Goal: Task Accomplishment & Management: Manage account settings

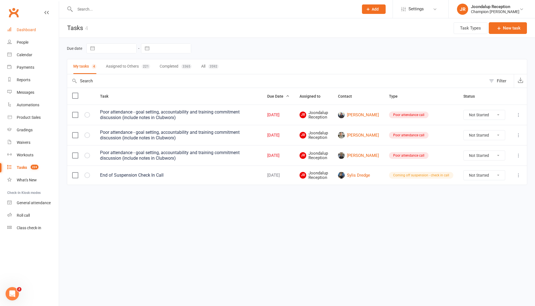
click at [26, 27] on link "Dashboard" at bounding box center [33, 30] width 52 height 13
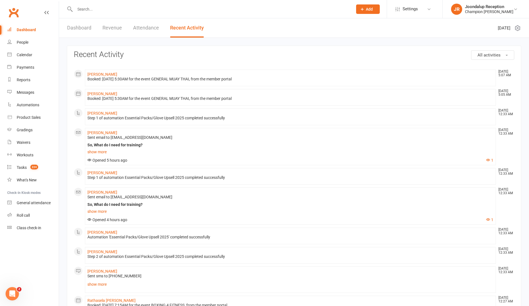
click at [86, 28] on link "Dashboard" at bounding box center [79, 27] width 24 height 19
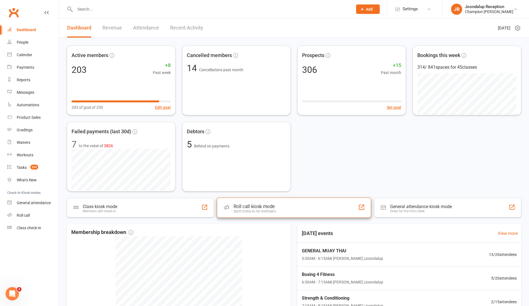
click at [263, 209] on div "Roll call kiosk mode" at bounding box center [255, 207] width 42 height 6
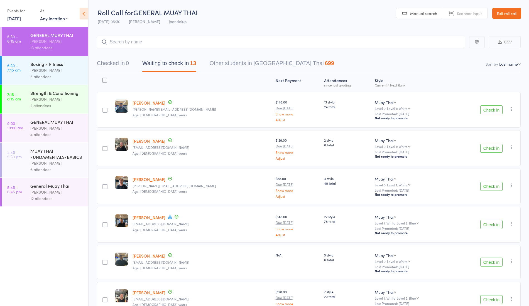
click at [490, 111] on button "Check in" at bounding box center [492, 110] width 22 height 9
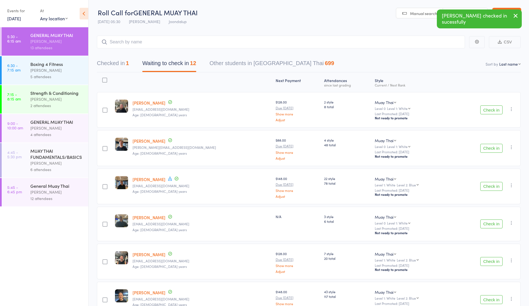
click at [492, 148] on button "Check in" at bounding box center [492, 148] width 22 height 9
click at [496, 150] on button "Check in" at bounding box center [492, 148] width 22 height 9
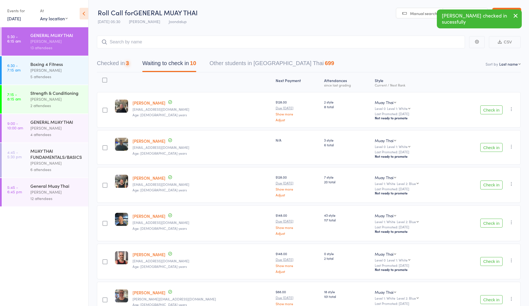
click at [489, 147] on button "Check in" at bounding box center [492, 147] width 22 height 9
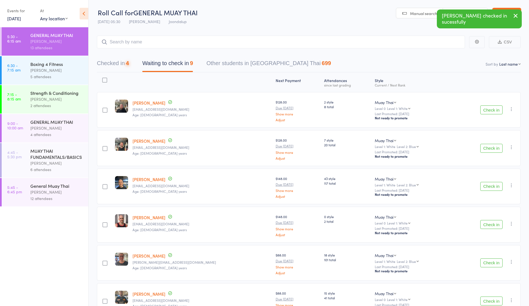
click at [494, 150] on button "Check in" at bounding box center [492, 148] width 22 height 9
click at [510, 146] on icon "button" at bounding box center [512, 148] width 6 height 6
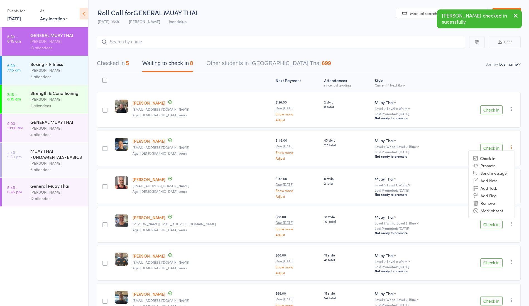
click at [494, 147] on button "Check in" at bounding box center [492, 148] width 22 height 9
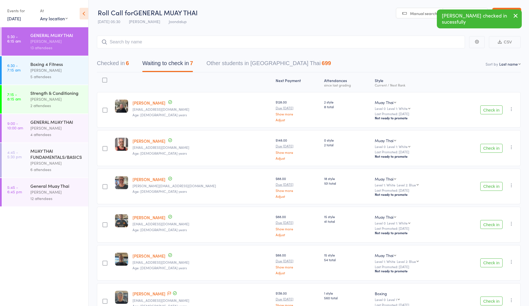
click at [489, 146] on button "Check in" at bounding box center [492, 148] width 22 height 9
click at [501, 144] on button "Check in" at bounding box center [492, 148] width 22 height 9
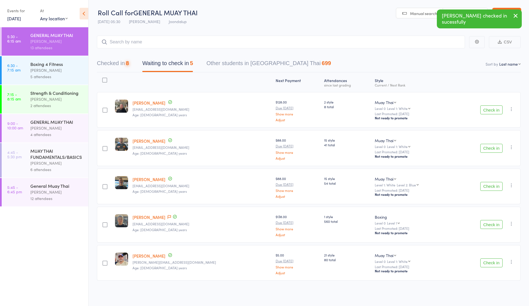
click at [490, 148] on button "Check in" at bounding box center [492, 148] width 22 height 9
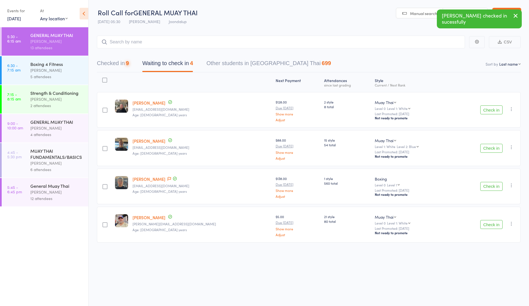
click at [493, 147] on button "Check in" at bounding box center [492, 148] width 22 height 9
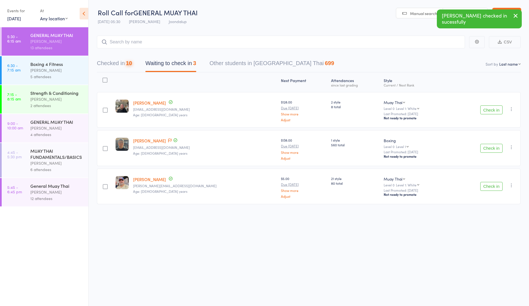
click at [501, 144] on button "Check in" at bounding box center [492, 148] width 22 height 9
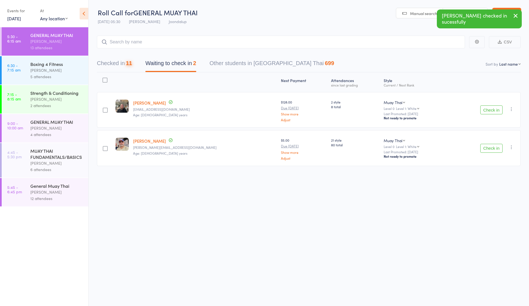
click at [498, 144] on button "Check in" at bounding box center [492, 148] width 22 height 9
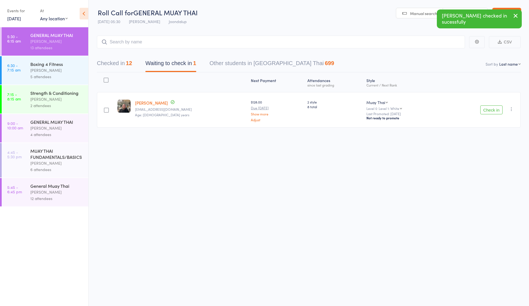
click at [62, 62] on div "Boxing 4 Fitness" at bounding box center [56, 64] width 53 height 6
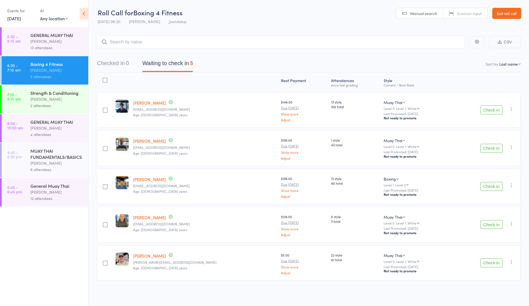
click at [492, 263] on button "Check in" at bounding box center [492, 263] width 22 height 9
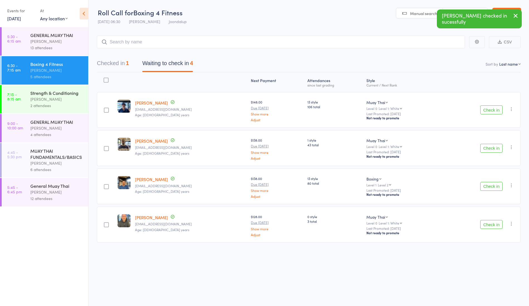
click at [45, 108] on div "2 attendees" at bounding box center [56, 106] width 53 height 6
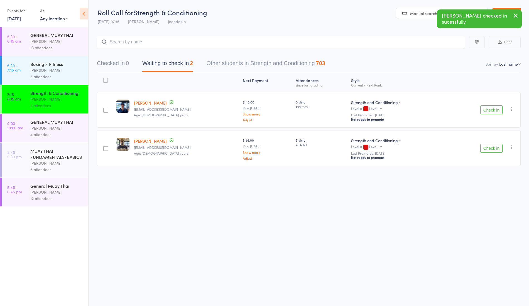
click at [46, 128] on div "Ren Kophamel" at bounding box center [56, 128] width 53 height 6
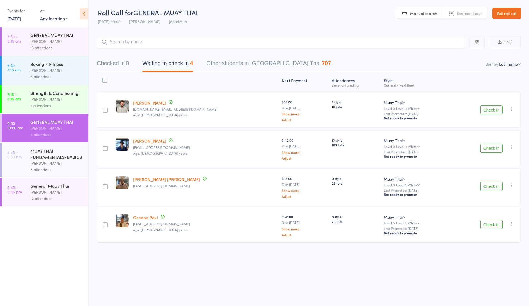
click at [57, 63] on div "Boxing 4 Fitness" at bounding box center [56, 64] width 53 height 6
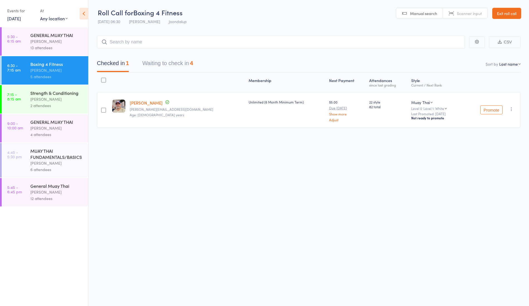
click at [146, 104] on link "Tim Wilson" at bounding box center [146, 103] width 33 height 6
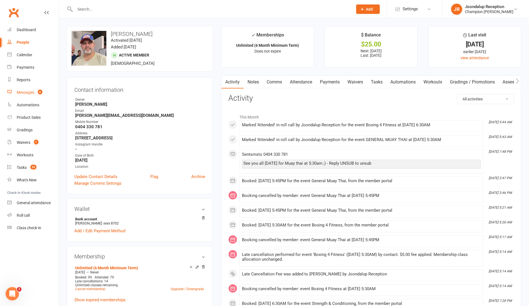
click at [26, 92] on div "Messages" at bounding box center [26, 92] width 18 height 4
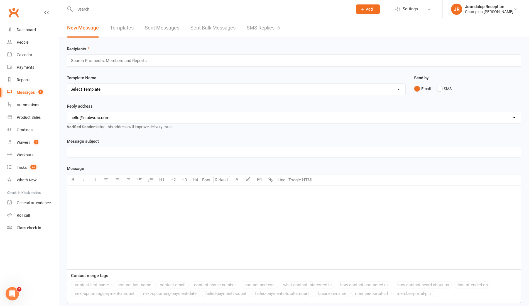
click at [257, 24] on link "SMS Replies 6" at bounding box center [263, 27] width 33 height 19
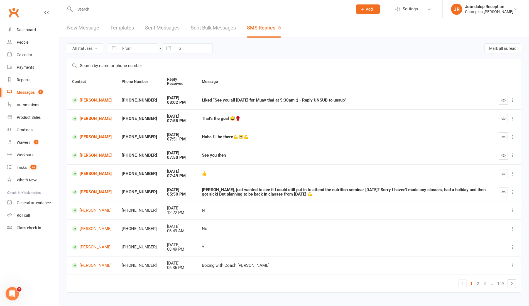
click at [503, 101] on icon "button" at bounding box center [504, 100] width 4 height 4
click at [515, 101] on icon at bounding box center [513, 101] width 6 height 6
click at [456, 146] on td "See you then" at bounding box center [345, 155] width 297 height 18
click at [504, 118] on icon "button" at bounding box center [504, 119] width 4 height 4
click at [502, 137] on icon "button" at bounding box center [504, 137] width 4 height 4
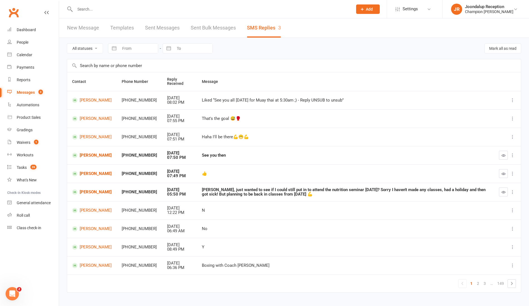
click at [504, 154] on icon "button" at bounding box center [504, 155] width 4 height 4
click at [504, 173] on icon "button" at bounding box center [504, 174] width 4 height 4
click at [504, 192] on icon "button" at bounding box center [504, 192] width 4 height 4
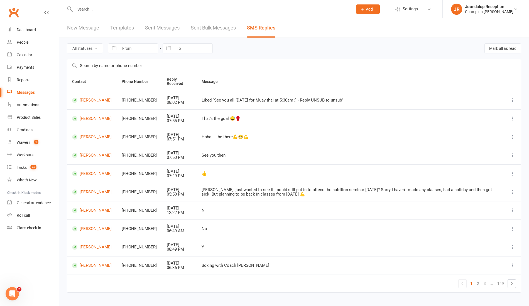
click at [81, 197] on td "Matt Blackmore" at bounding box center [92, 192] width 50 height 18
click at [84, 195] on link "Matt Blackmore" at bounding box center [92, 192] width 40 height 5
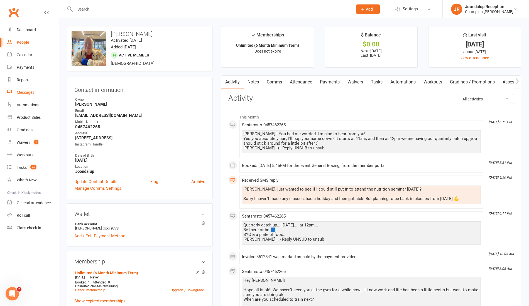
click at [28, 92] on div "Messages" at bounding box center [26, 92] width 18 height 4
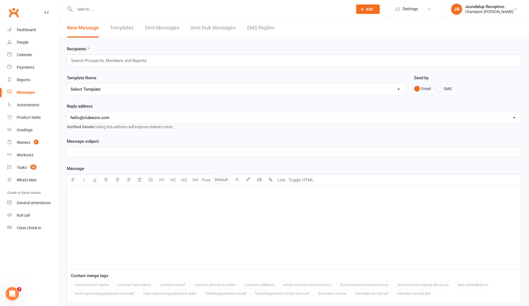
click at [263, 28] on link "SMS Replies" at bounding box center [261, 27] width 28 height 19
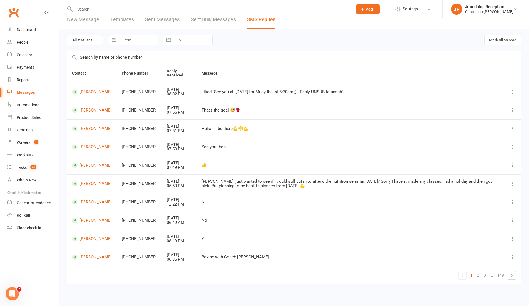
scroll to position [9, 0]
click at [28, 52] on link "Calendar" at bounding box center [33, 55] width 52 height 13
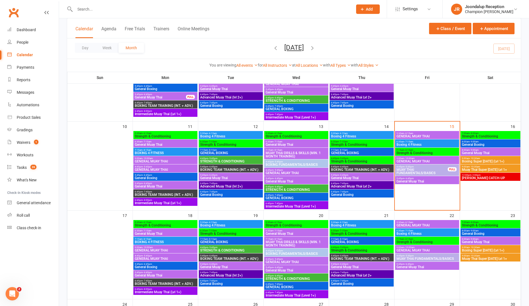
scroll to position [171, 0]
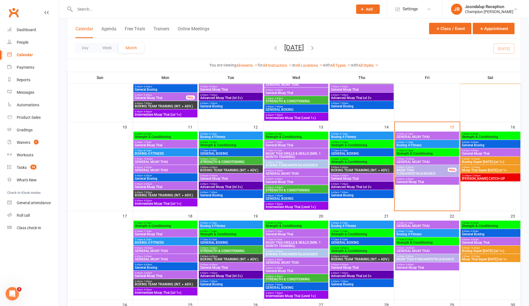
click at [476, 175] on span "- 2:00pm" at bounding box center [476, 176] width 9 height 3
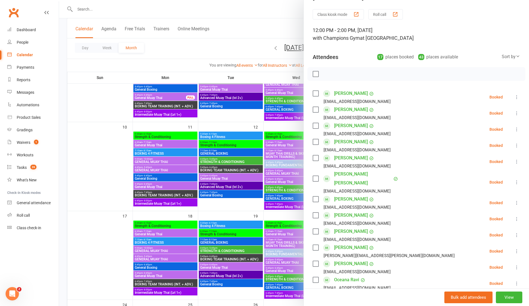
scroll to position [0, 0]
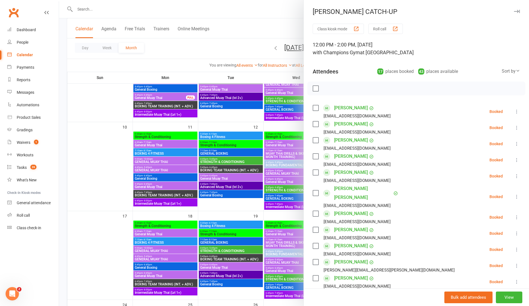
click at [237, 49] on div at bounding box center [294, 153] width 470 height 306
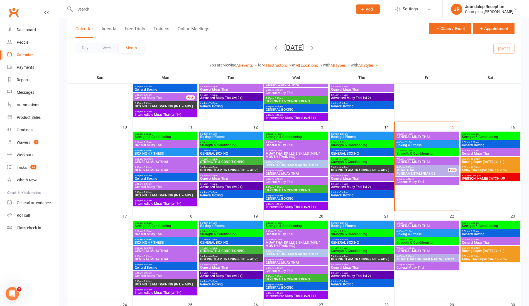
click at [469, 177] on span "JOONDALUP CATCH-UP" at bounding box center [491, 178] width 58 height 3
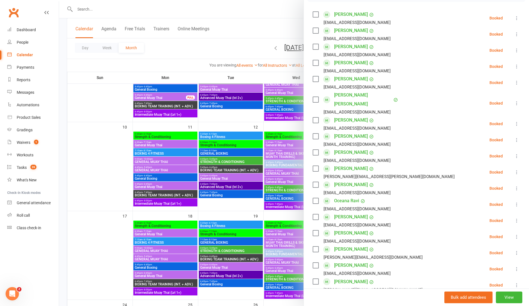
scroll to position [103, 0]
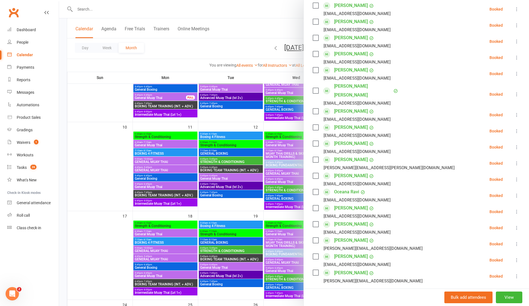
click at [210, 54] on div at bounding box center [294, 153] width 470 height 306
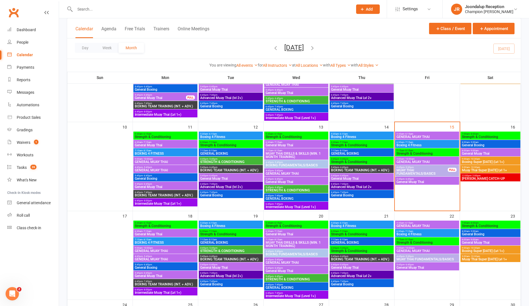
click at [486, 169] on span "Muay Thai Super Saturday Lvl 1+" at bounding box center [491, 170] width 58 height 3
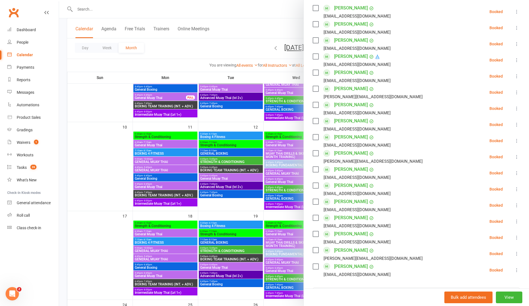
scroll to position [103, 0]
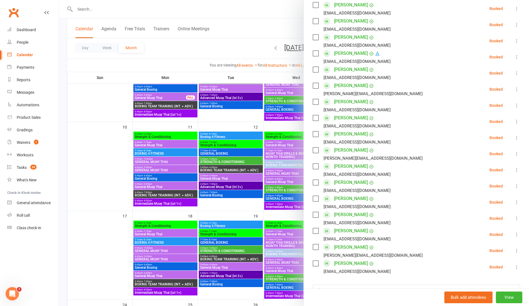
click at [203, 31] on div at bounding box center [294, 153] width 470 height 306
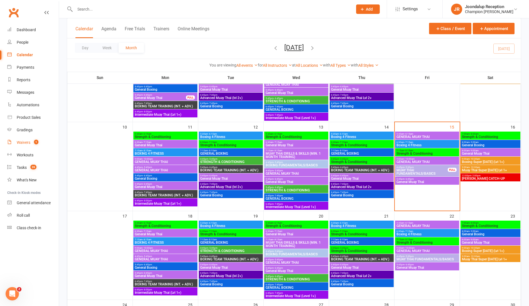
click at [18, 146] on link "Waivers 1" at bounding box center [33, 143] width 52 height 13
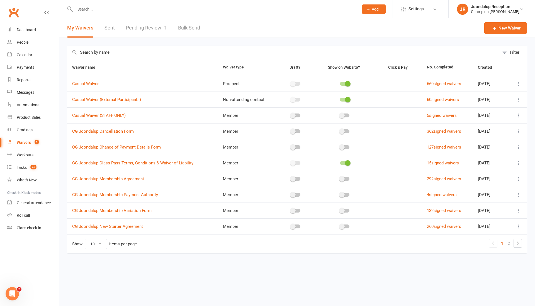
click at [144, 33] on link "Pending Review 1" at bounding box center [146, 27] width 41 height 19
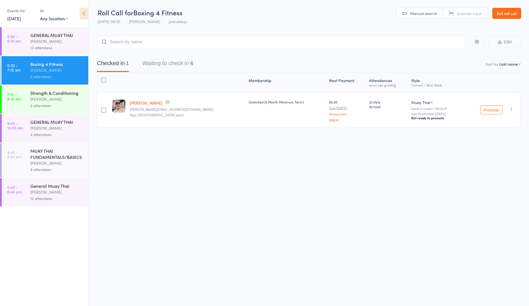
click at [164, 67] on button "Waiting to check in 4" at bounding box center [167, 64] width 51 height 15
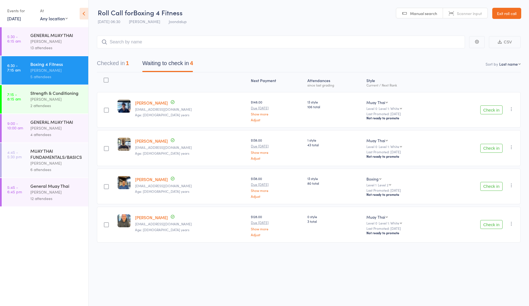
click at [485, 145] on button "Check in" at bounding box center [492, 148] width 22 height 9
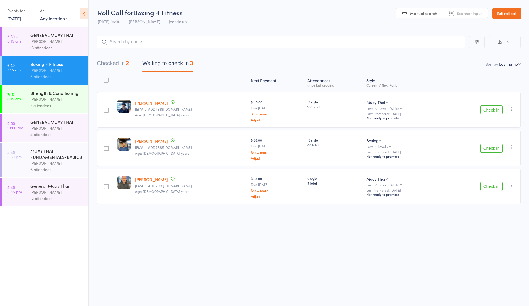
click at [497, 182] on button "Check in" at bounding box center [492, 186] width 22 height 9
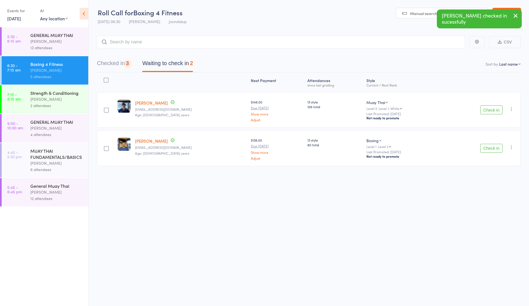
drag, startPoint x: 497, startPoint y: 181, endPoint x: 499, endPoint y: 178, distance: 3.0
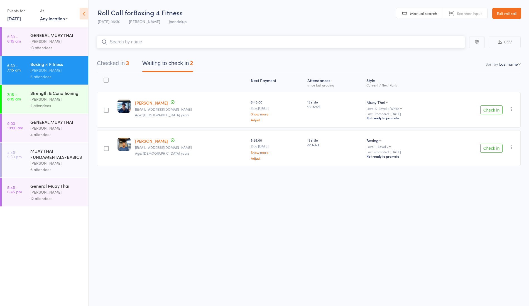
click at [115, 41] on input "search" at bounding box center [281, 42] width 368 height 13
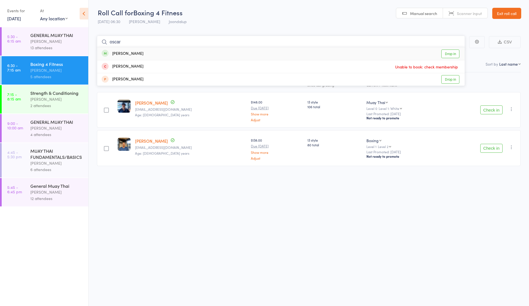
type input "oscar"
click at [136, 52] on div "Oscar Myers Drop in" at bounding box center [281, 53] width 368 height 13
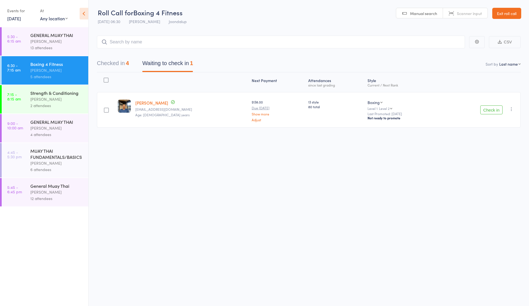
click at [513, 109] on icon "button" at bounding box center [512, 109] width 6 height 6
click at [487, 166] on li "Remove" at bounding box center [492, 165] width 46 height 8
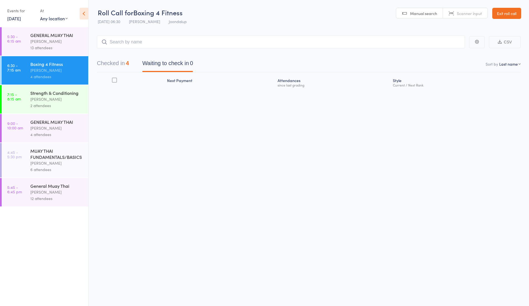
click at [81, 98] on div "Ren Kophamel" at bounding box center [56, 99] width 53 height 6
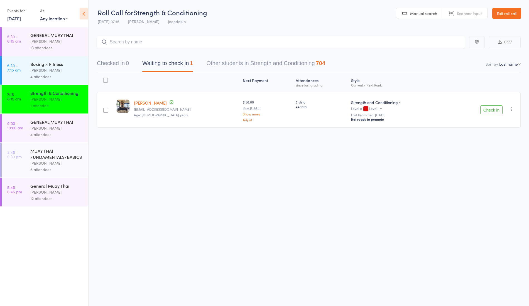
click at [492, 110] on button "Check in" at bounding box center [492, 110] width 22 height 9
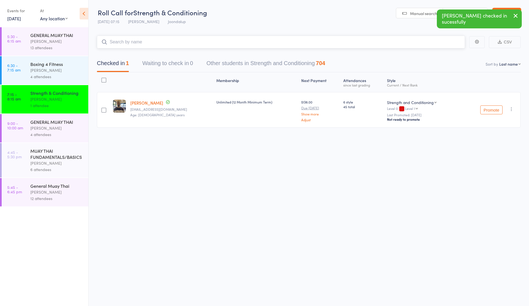
click at [127, 39] on input "search" at bounding box center [281, 42] width 368 height 13
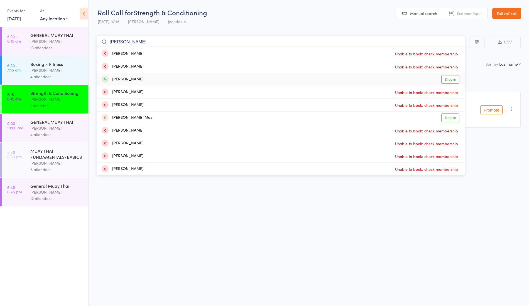
type input "christopher"
click at [187, 83] on div "Christopher Little Drop in" at bounding box center [281, 79] width 368 height 13
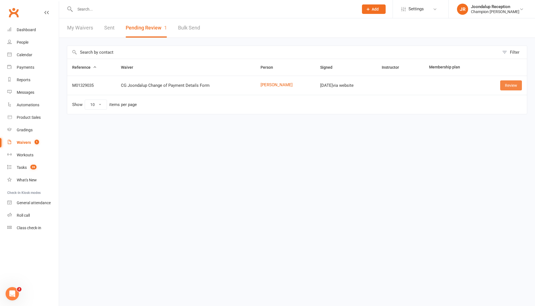
click at [508, 81] on link "Review" at bounding box center [511, 86] width 22 height 10
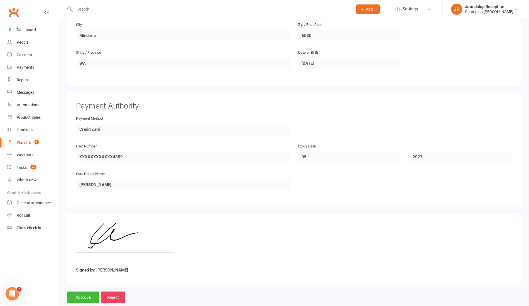
scroll to position [191, 0]
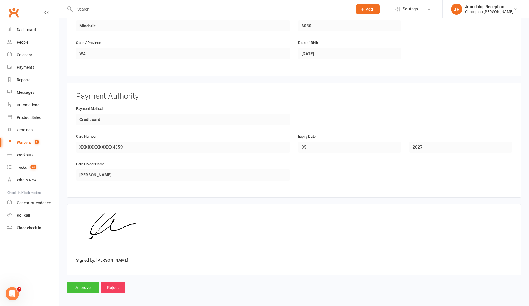
click at [85, 285] on input "Approve" at bounding box center [83, 288] width 33 height 12
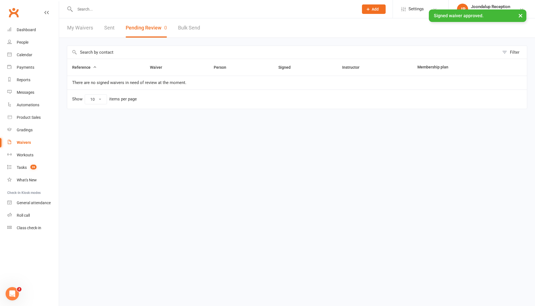
click at [74, 31] on link "My Waivers" at bounding box center [80, 27] width 26 height 19
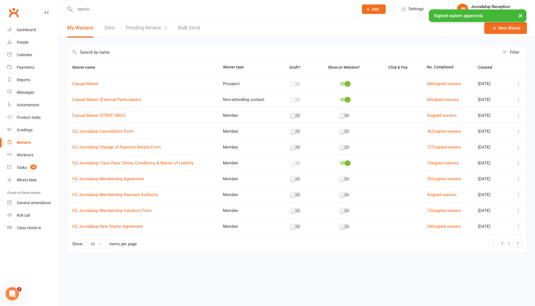
click at [147, 30] on link "Pending Review 0" at bounding box center [146, 27] width 41 height 19
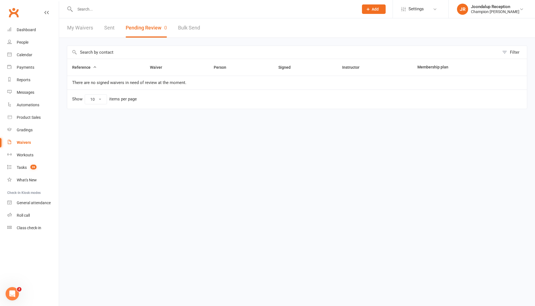
click at [93, 31] on div "My Waivers Sent Pending Review 0 Bulk Send" at bounding box center [133, 27] width 149 height 19
click at [91, 31] on link "My Waivers" at bounding box center [80, 27] width 26 height 19
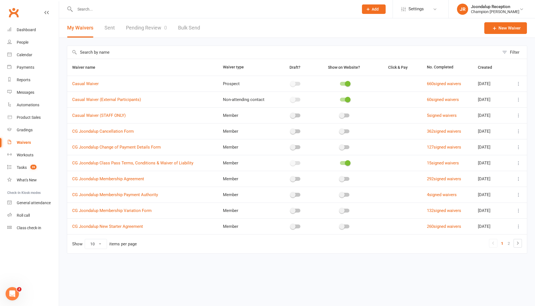
click at [93, 8] on input "text" at bounding box center [213, 9] width 281 height 8
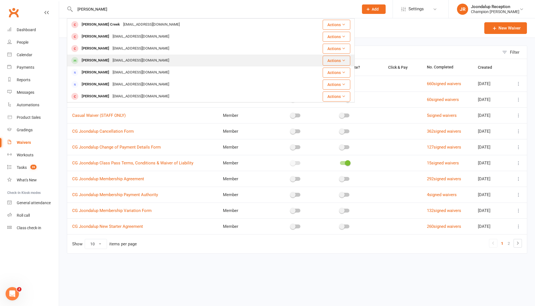
type input "chris"
click at [116, 62] on div "chriswirth88@hotmail.com" at bounding box center [141, 61] width 60 height 8
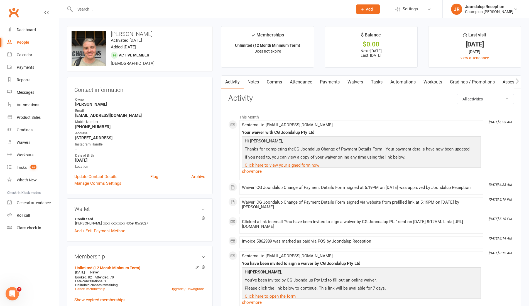
click at [363, 80] on link "Waivers" at bounding box center [355, 82] width 23 height 13
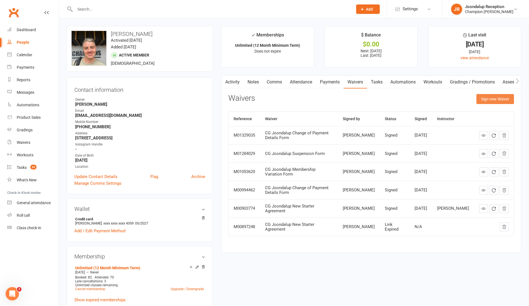
click at [498, 100] on button "Sign new Waiver" at bounding box center [496, 99] width 38 height 10
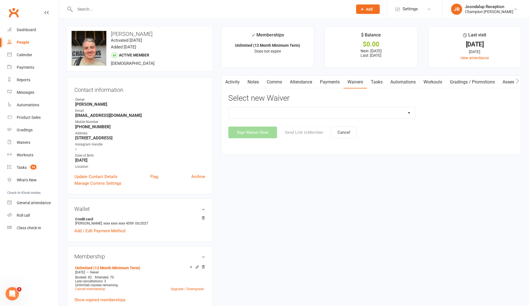
click at [296, 112] on select "Casual Waiver Casual Waiver (STAFF ONLY) CG Joondalup Cancellation Form CG Joon…" at bounding box center [322, 113] width 187 height 11
select select "8782"
click at [229, 108] on select "Casual Waiver Casual Waiver (STAFF ONLY) CG Joondalup Cancellation Form CG Joon…" at bounding box center [322, 113] width 187 height 11
click at [308, 133] on button "Send Link to Member" at bounding box center [304, 133] width 51 height 12
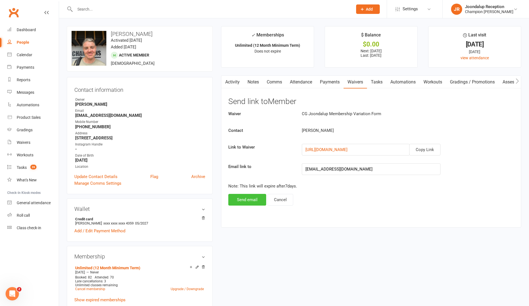
click at [241, 202] on button "Send email" at bounding box center [247, 200] width 38 height 12
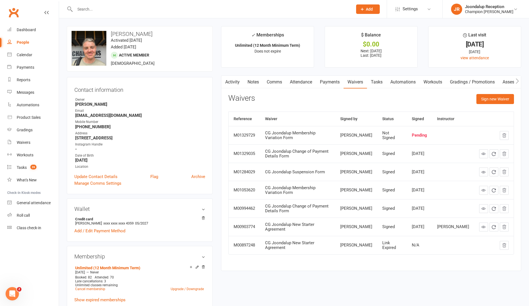
drag, startPoint x: 158, startPoint y: 4, endPoint x: 160, endPoint y: 9, distance: 5.2
click at [160, 9] on div at bounding box center [208, 9] width 282 height 18
click at [160, 9] on input "text" at bounding box center [211, 9] width 276 height 8
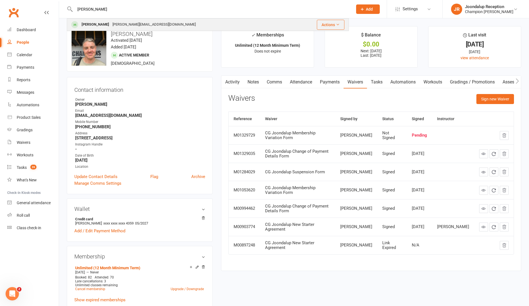
type input "zade"
click at [160, 25] on div "Zade Matta zade.matta1@gmail.com" at bounding box center [180, 24] width 226 height 11
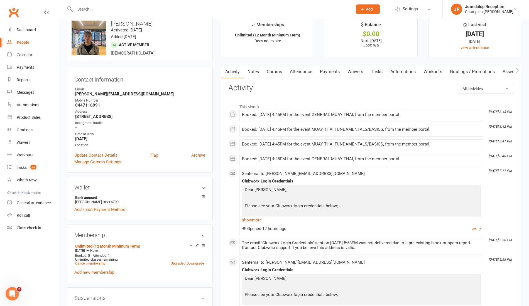
scroll to position [11, 0]
click at [259, 71] on link "Notes" at bounding box center [253, 71] width 19 height 13
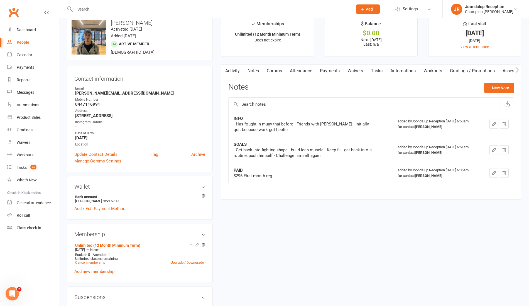
click at [279, 65] on link "Comms" at bounding box center [274, 71] width 23 height 13
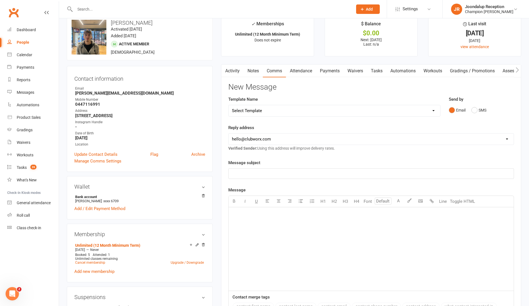
click at [438, 107] on select "Select Template [Email] Goal Setting Template [SMS] 14 days absence [Email] 202…" at bounding box center [335, 110] width 212 height 11
select select "45"
click at [229, 105] on select "Select Template [Email] Goal Setting Template [SMS] 14 days absence [Email] 202…" at bounding box center [335, 110] width 212 height 11
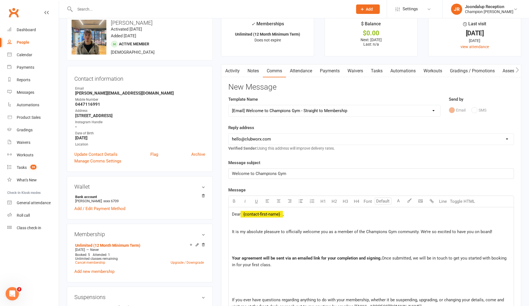
click at [386, 134] on select "hello@clubworx.com joondalup@championsgym.com.au helen@championsgym.com.au admi…" at bounding box center [371, 139] width 285 height 11
select select "1"
click at [229, 134] on select "hello@clubworx.com joondalup@championsgym.com.au helen@championsgym.com.au admi…" at bounding box center [371, 139] width 285 height 11
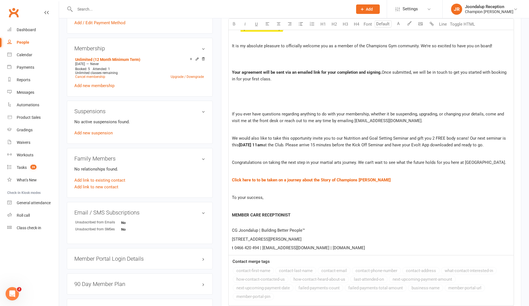
scroll to position [200, 0]
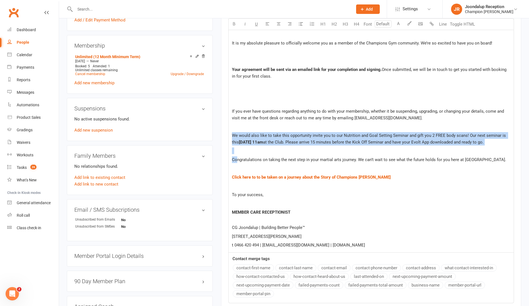
drag, startPoint x: 238, startPoint y: 160, endPoint x: 238, endPoint y: 125, distance: 35.4
click at [238, 125] on div "Dear ﻿ {contact-first-name} , It is my absolute pleasure to officially welcome …" at bounding box center [371, 136] width 285 height 234
click at [236, 160] on div "Dear ﻿ {contact-first-name} , It is my absolute pleasure to officially welcome …" at bounding box center [371, 136] width 285 height 234
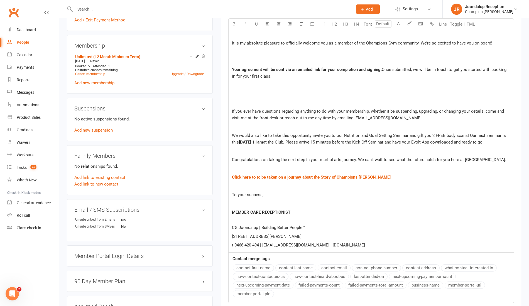
click at [236, 160] on div "Dear ﻿ {contact-first-name} , It is my absolute pleasure to officially welcome …" at bounding box center [371, 136] width 285 height 234
click at [242, 154] on p at bounding box center [371, 151] width 279 height 7
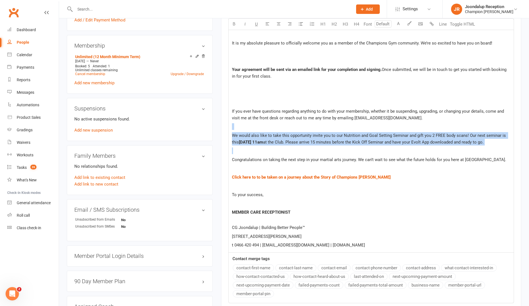
drag, startPoint x: 241, startPoint y: 156, endPoint x: 231, endPoint y: 123, distance: 34.4
click at [231, 123] on div "Dear ﻿ {contact-first-name} , It is my absolute pleasure to officially welcome …" at bounding box center [371, 136] width 285 height 234
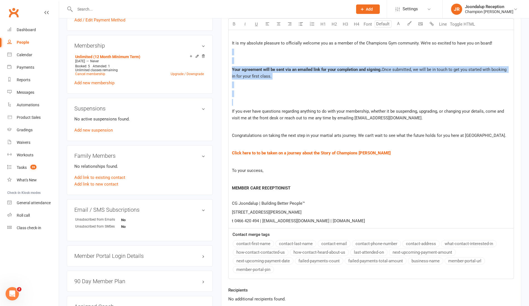
drag, startPoint x: 241, startPoint y: 100, endPoint x: 232, endPoint y: 47, distance: 53.7
click at [232, 47] on div "Dear ﻿ {contact-first-name} , It is my absolute pleasure to officially welcome …" at bounding box center [371, 124] width 285 height 210
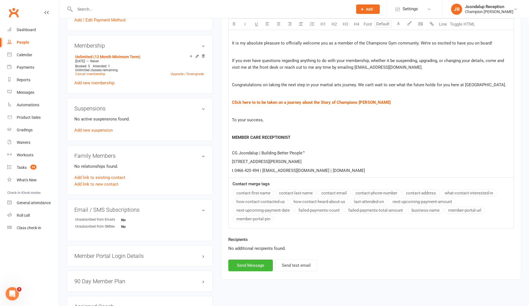
click at [249, 130] on p at bounding box center [371, 129] width 279 height 7
click at [246, 266] on button "Send Message" at bounding box center [250, 266] width 45 height 12
select select
select select "0"
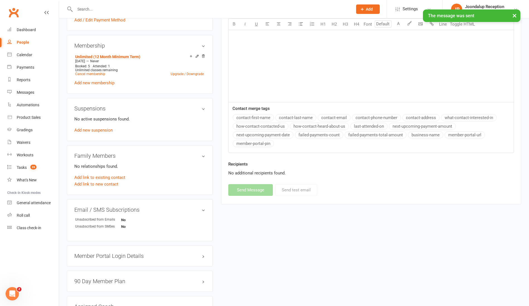
scroll to position [0, 0]
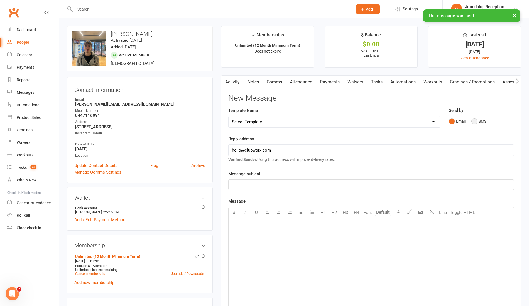
click at [478, 122] on button "SMS" at bounding box center [479, 121] width 15 height 11
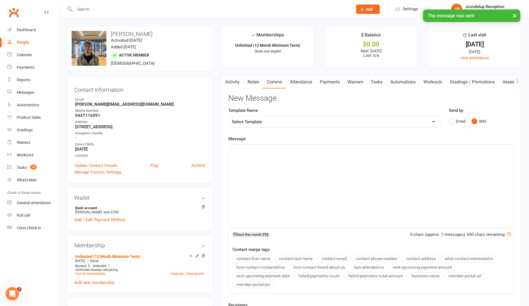
click at [404, 117] on select "Select Template [Email] Goal Setting Template [SMS] 14 days absence [Email] 202…" at bounding box center [335, 121] width 212 height 11
select select "15"
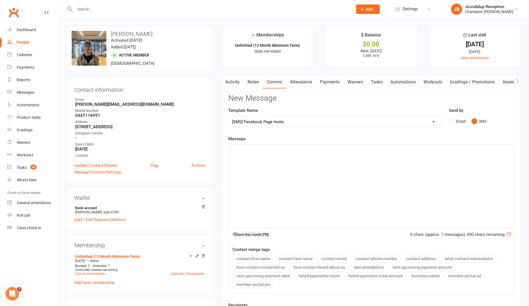
click at [229, 116] on select "Select Template [Email] Goal Setting Template [SMS] 14 days absence [Email] 202…" at bounding box center [335, 121] width 212 height 11
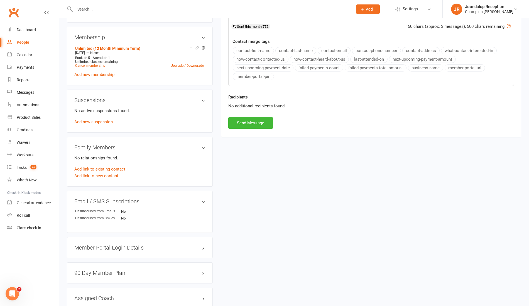
scroll to position [211, 0]
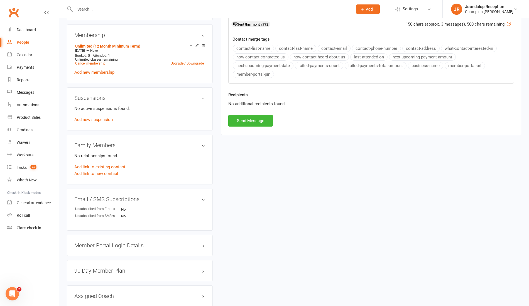
click at [252, 131] on div "Activity Notes Comms Attendance Payments Waivers Tasks Automations Workouts Gra…" at bounding box center [371, 0] width 300 height 270
click at [257, 119] on button "Send Message" at bounding box center [250, 121] width 45 height 12
select select
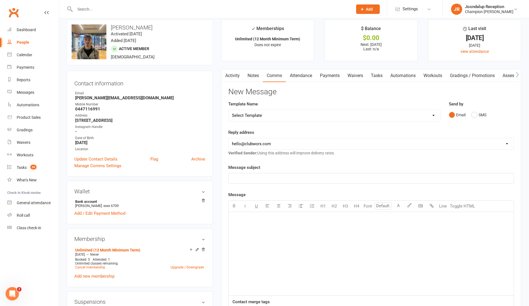
scroll to position [0, 0]
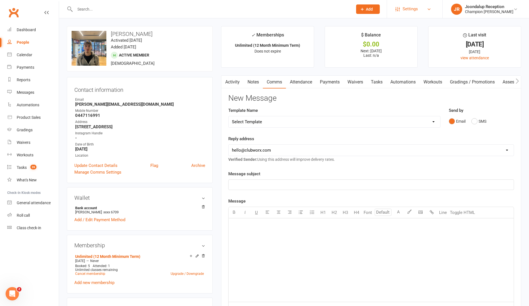
click at [415, 8] on span "Settings" at bounding box center [410, 9] width 15 height 13
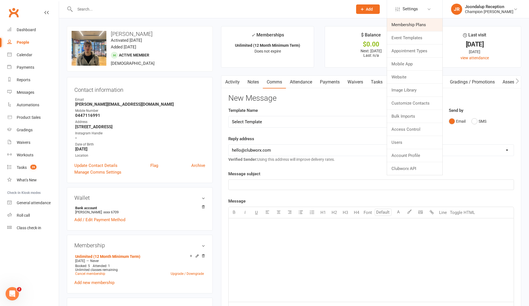
click at [412, 27] on link "Membership Plans" at bounding box center [414, 24] width 55 height 13
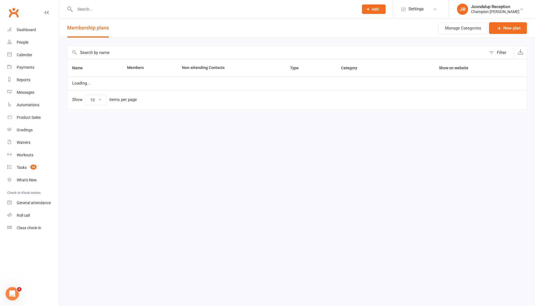
select select "100"
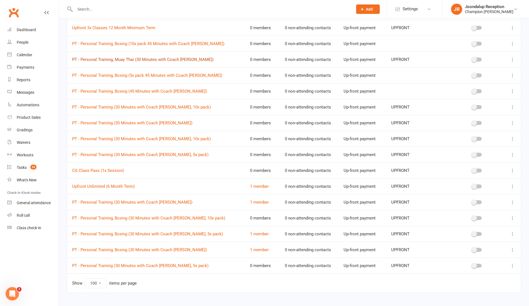
scroll to position [396, 0]
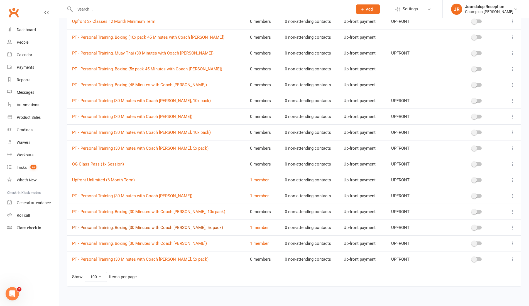
click at [163, 225] on link "PT - Personal Training, Boxing (30 Minutes with Coach [PERSON_NAME], 5x pack)" at bounding box center [147, 227] width 151 height 5
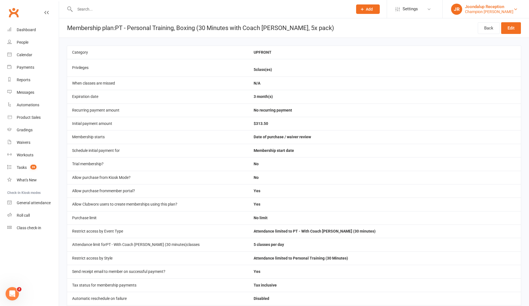
click at [486, 9] on div "Champion [PERSON_NAME]" at bounding box center [489, 11] width 48 height 5
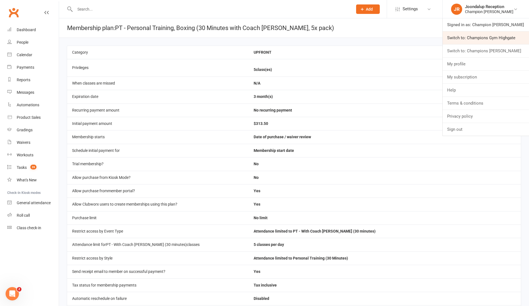
click at [489, 38] on link "Switch to: Champions Gym Highgate" at bounding box center [486, 37] width 86 height 13
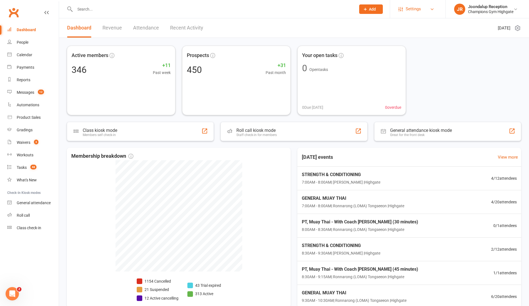
click at [415, 11] on span "Settings" at bounding box center [413, 9] width 15 height 13
click at [415, 28] on link "Membership Plans" at bounding box center [417, 24] width 55 height 13
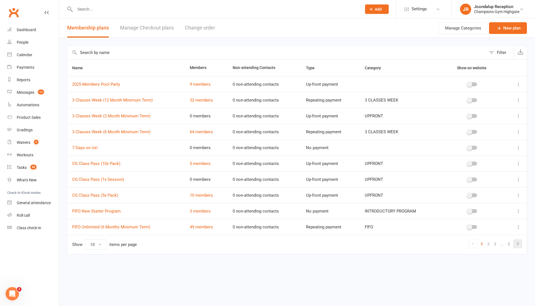
click at [518, 243] on icon at bounding box center [517, 244] width 7 height 7
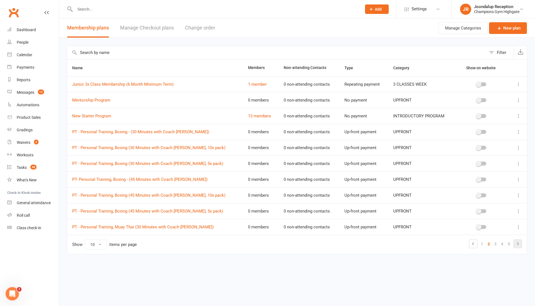
click at [518, 243] on icon at bounding box center [517, 244] width 7 height 7
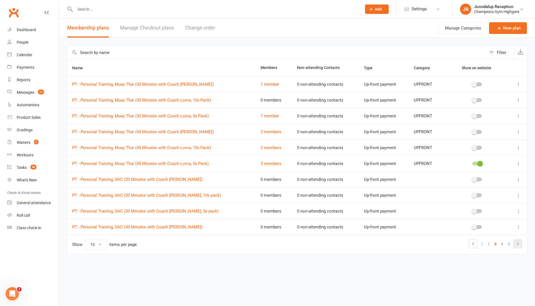
click at [518, 243] on icon at bounding box center [517, 244] width 7 height 7
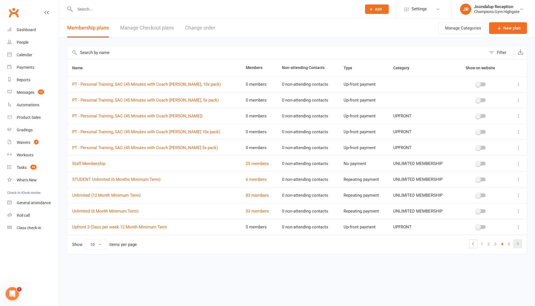
click at [518, 243] on icon at bounding box center [517, 244] width 7 height 7
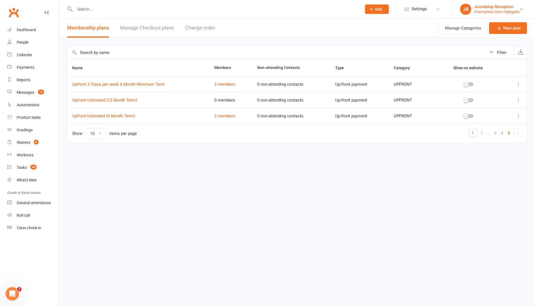
click at [515, 7] on div "Joondalup Reception" at bounding box center [496, 6] width 45 height 5
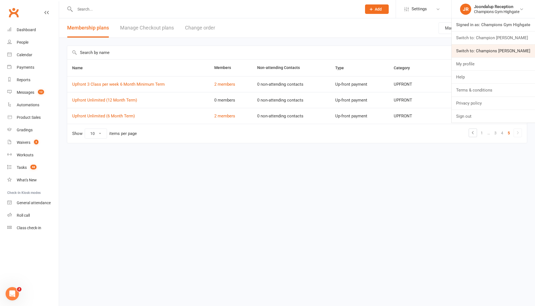
click at [494, 50] on link "Switch to: Champions [PERSON_NAME]" at bounding box center [493, 51] width 83 height 13
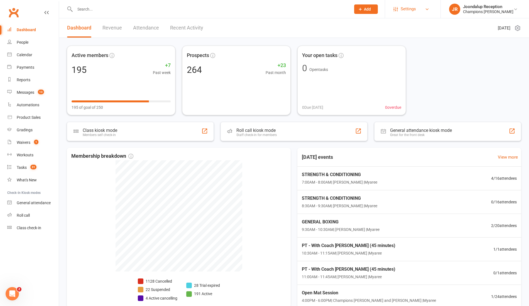
click at [425, 10] on link "Settings" at bounding box center [413, 9] width 39 height 13
click at [412, 28] on link "Membership Plans" at bounding box center [412, 24] width 55 height 13
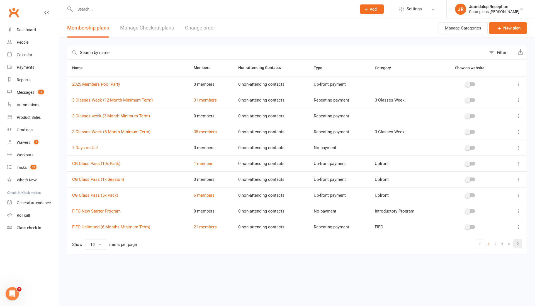
click at [518, 242] on icon at bounding box center [517, 244] width 7 height 7
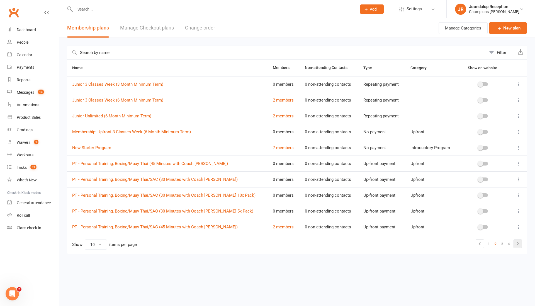
click at [518, 242] on icon at bounding box center [517, 244] width 7 height 7
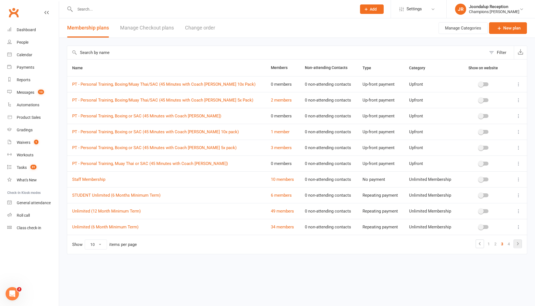
click at [518, 243] on icon at bounding box center [517, 244] width 7 height 7
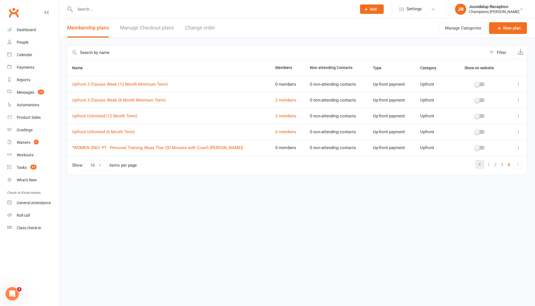
click at [478, 165] on icon at bounding box center [479, 164] width 7 height 7
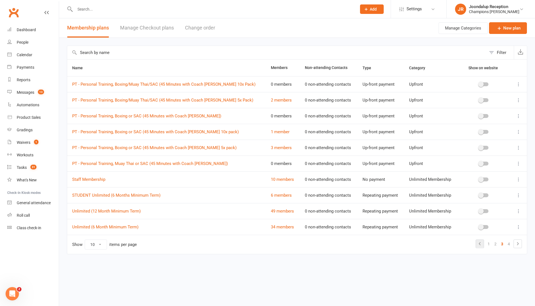
click at [477, 244] on icon at bounding box center [479, 244] width 7 height 7
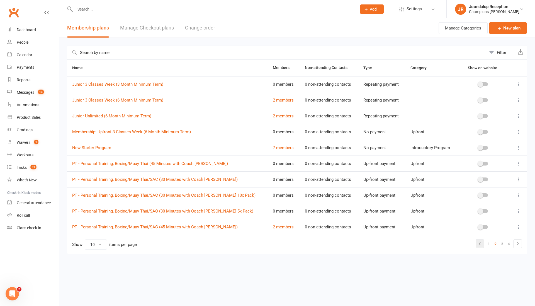
click at [481, 242] on icon at bounding box center [479, 244] width 7 height 7
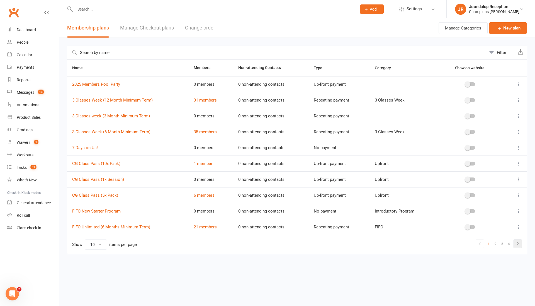
click at [518, 242] on icon at bounding box center [517, 244] width 7 height 7
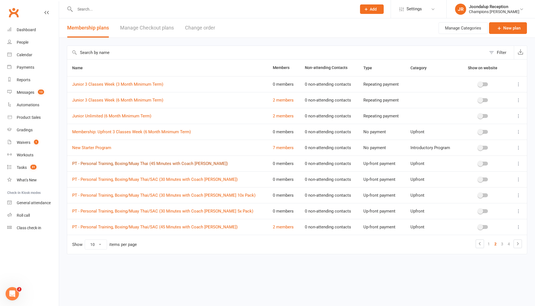
click at [194, 162] on link "PT - Personal Training, Boxing/Muay Thai (45 Minutes with Coach [PERSON_NAME])" at bounding box center [150, 163] width 156 height 5
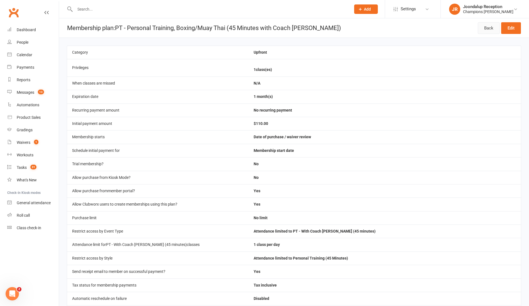
click at [489, 29] on link "Back" at bounding box center [489, 28] width 22 height 12
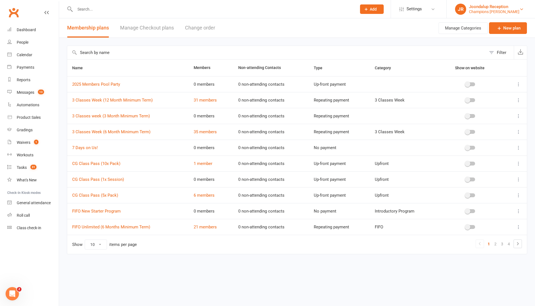
click at [502, 11] on div "Champions [PERSON_NAME]" at bounding box center [494, 11] width 50 height 5
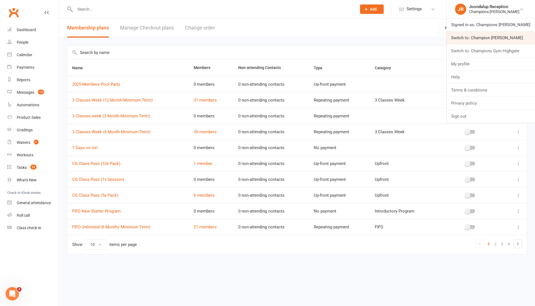
click at [497, 40] on link "Switch to: Champion [PERSON_NAME]" at bounding box center [491, 37] width 88 height 13
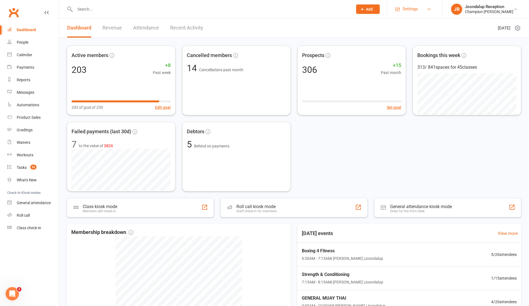
click at [424, 6] on link "Settings" at bounding box center [415, 9] width 39 height 13
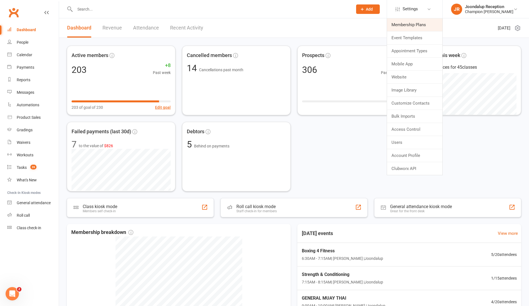
click at [423, 23] on link "Membership Plans" at bounding box center [414, 24] width 55 height 13
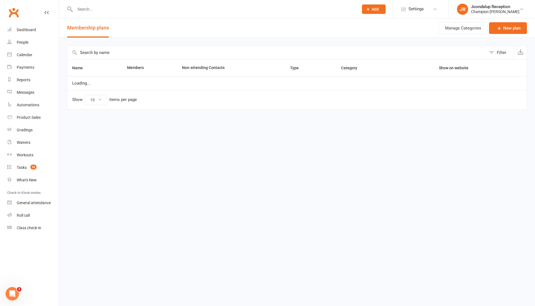
select select "100"
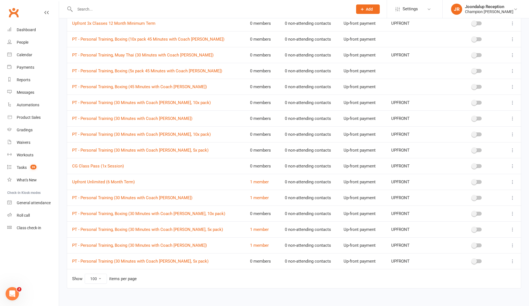
scroll to position [396, 0]
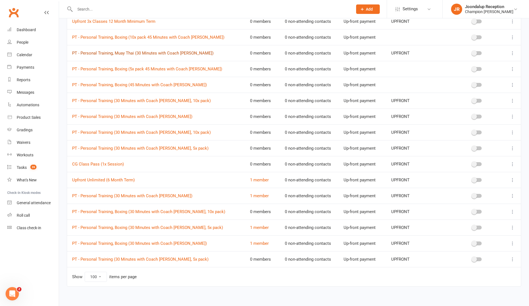
click at [172, 51] on link "PT - Personal Training, Muay Thai (30 Minutes with Coach [PERSON_NAME])" at bounding box center [143, 53] width 142 height 5
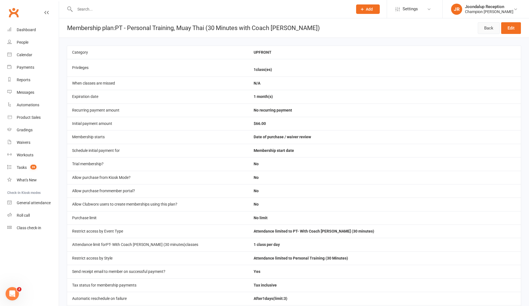
click at [491, 26] on link "Back" at bounding box center [489, 28] width 22 height 12
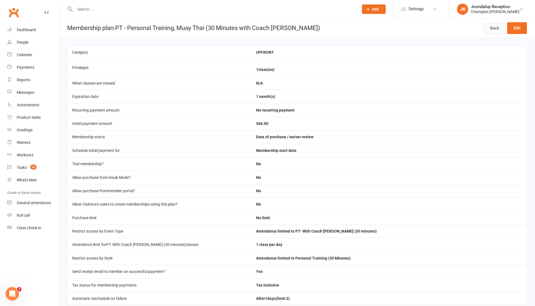
select select "100"
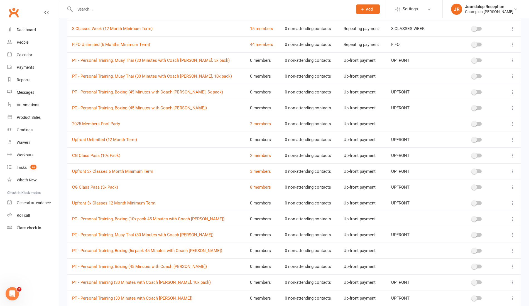
scroll to position [211, 0]
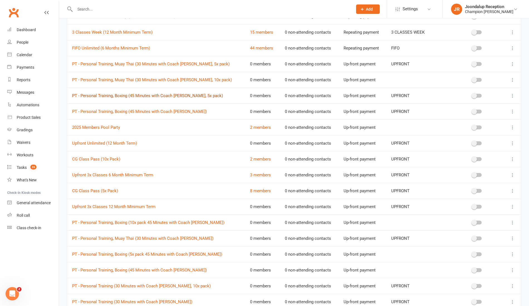
click at [186, 94] on link "PT - Personal Training, Boxing (45 Minutes with Coach [PERSON_NAME], 5x pack)" at bounding box center [147, 95] width 151 height 5
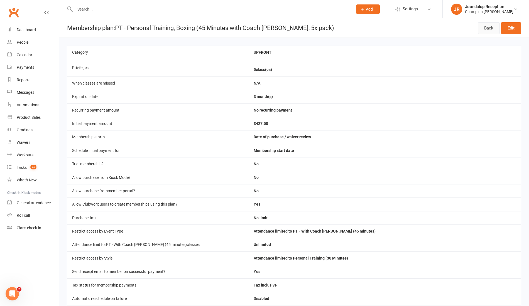
click at [491, 28] on link "Back" at bounding box center [489, 28] width 22 height 12
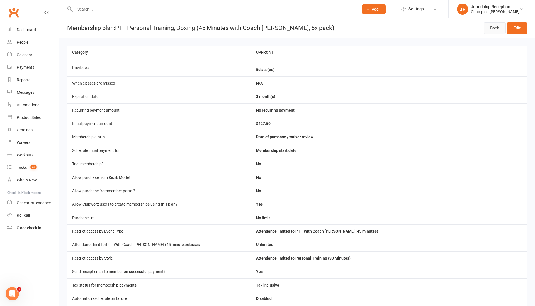
select select "100"
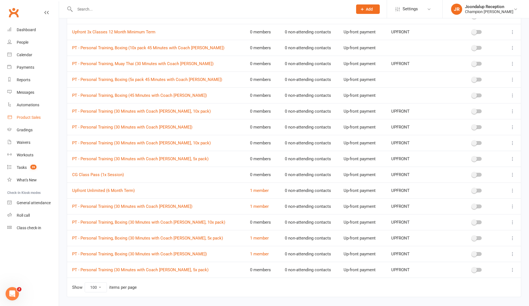
scroll to position [386, 0]
click at [183, 236] on link "PT - Personal Training, Boxing (30 Minutes with Coach [PERSON_NAME], 5x pack)" at bounding box center [147, 238] width 151 height 5
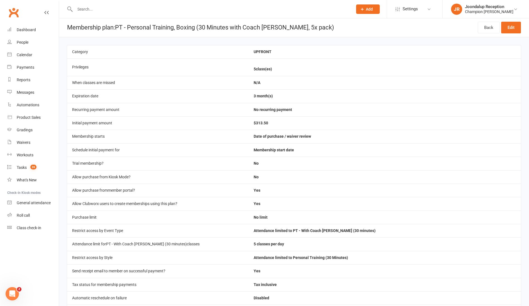
scroll to position [2, 0]
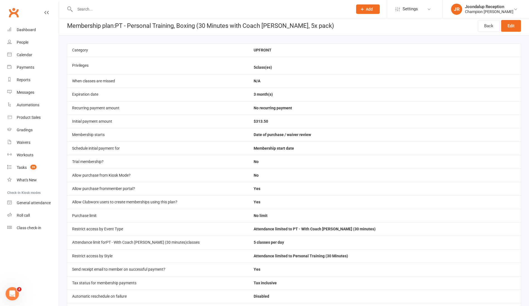
click at [105, 9] on input "text" at bounding box center [211, 9] width 276 height 8
